Goal: Find specific page/section: Find specific page/section

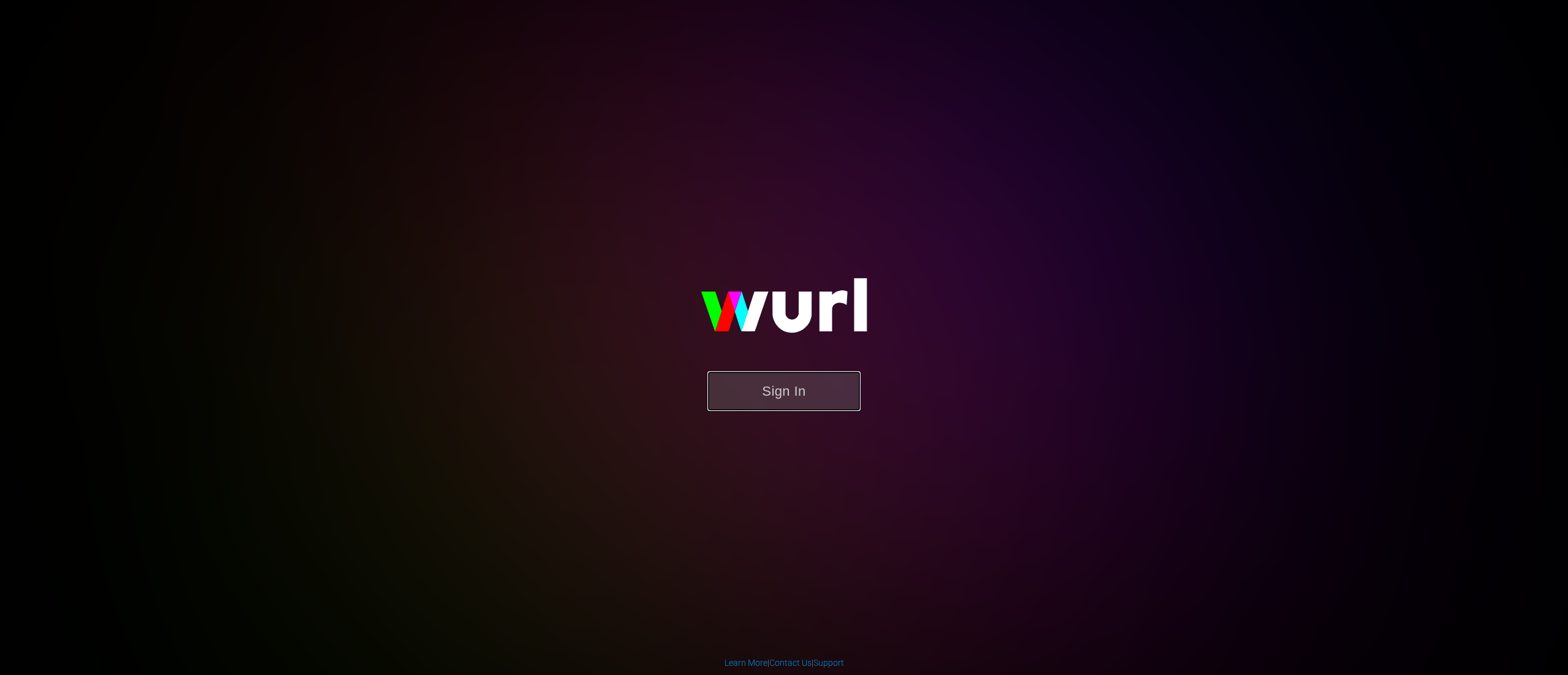
click at [750, 394] on button "Sign In" at bounding box center [784, 391] width 153 height 40
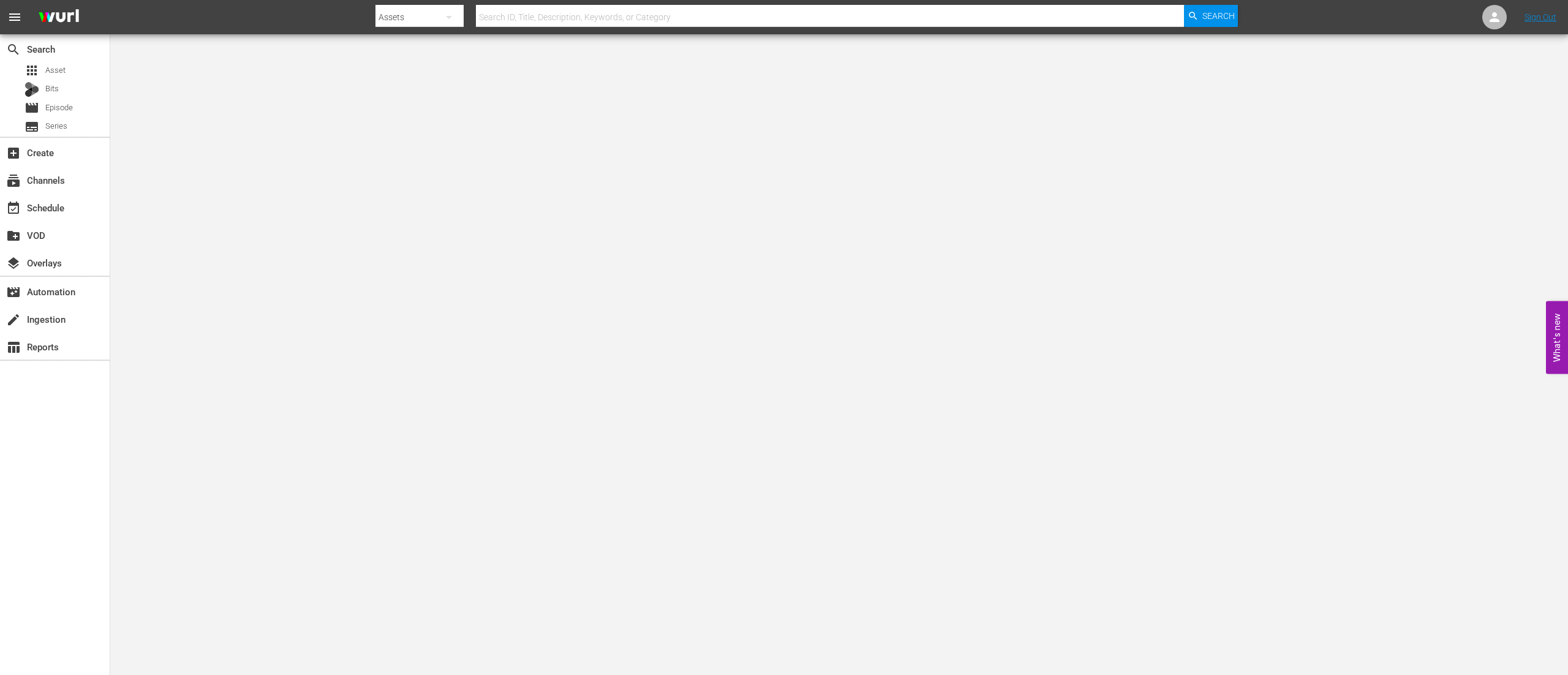
click at [523, 14] on input "text" at bounding box center [829, 17] width 708 height 30
type input "ppve02"
